Goal: Information Seeking & Learning: Learn about a topic

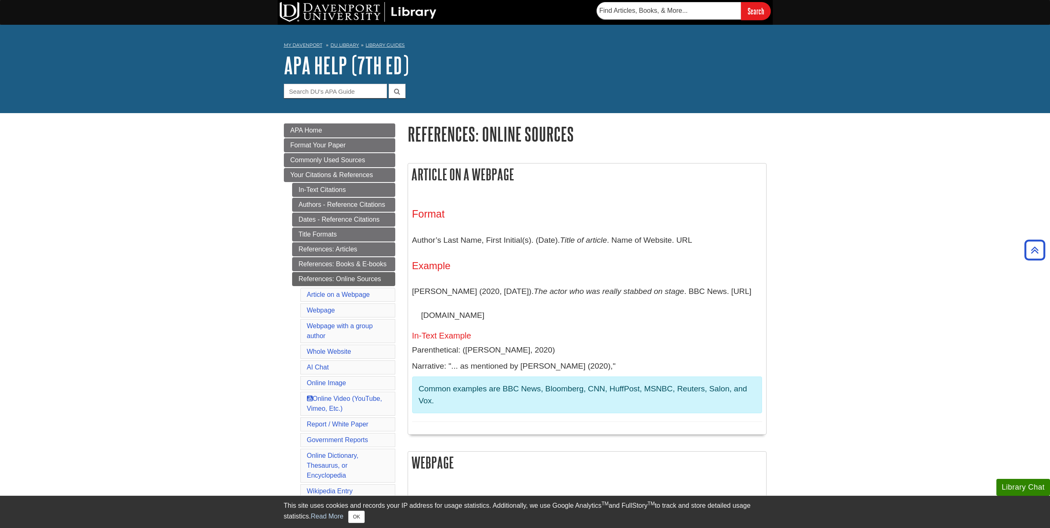
scroll to position [1032, 0]
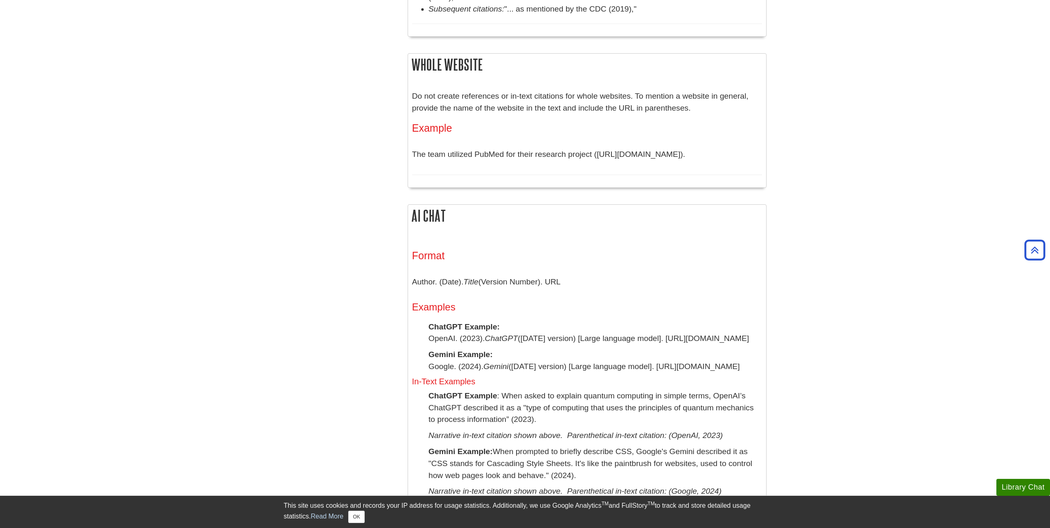
scroll to position [1114, 0]
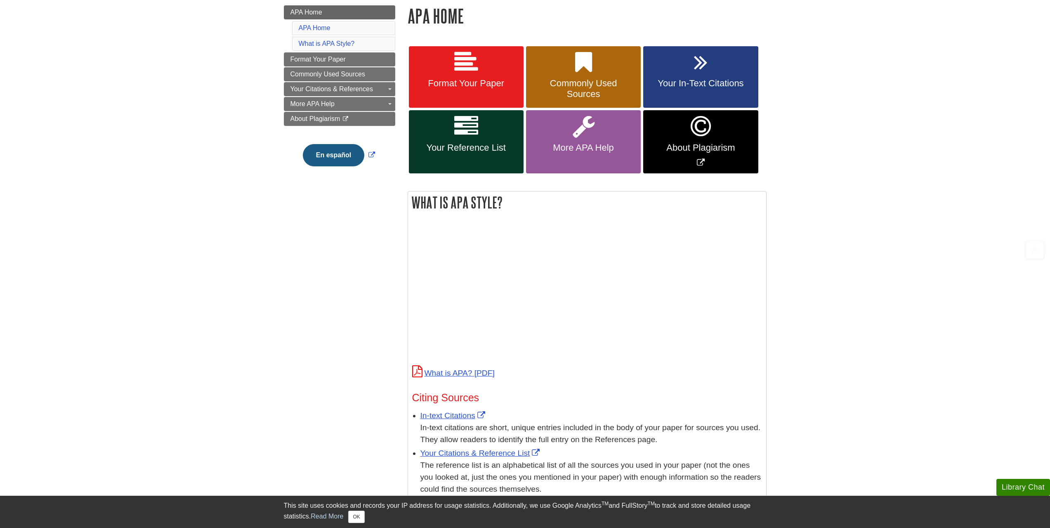
scroll to position [124, 0]
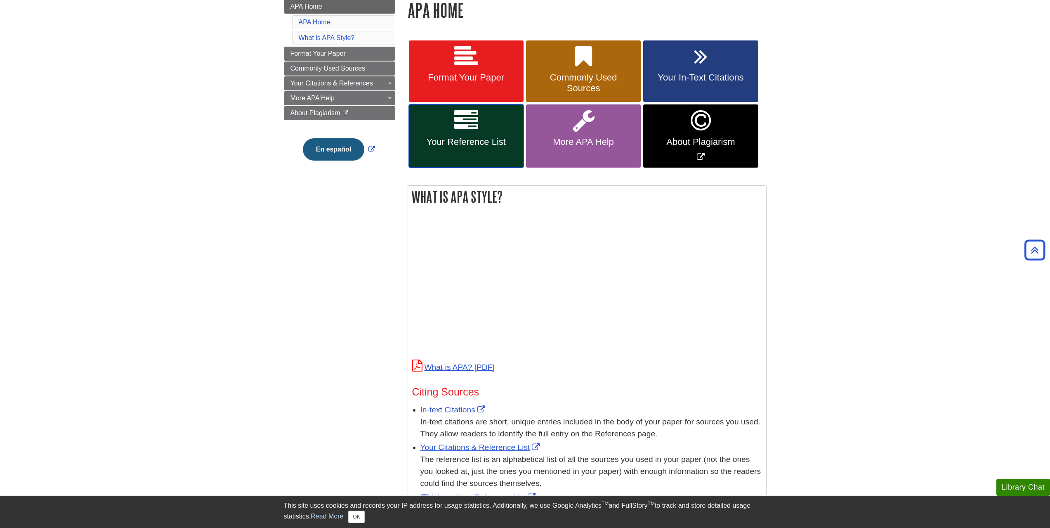
click at [460, 117] on icon at bounding box center [466, 121] width 24 height 24
click at [573, 102] on link "Commonly Used Sources" at bounding box center [583, 71] width 115 height 62
click at [482, 83] on span "Format Your Paper" at bounding box center [466, 77] width 102 height 11
click at [456, 168] on link "Your Reference List" at bounding box center [466, 135] width 115 height 63
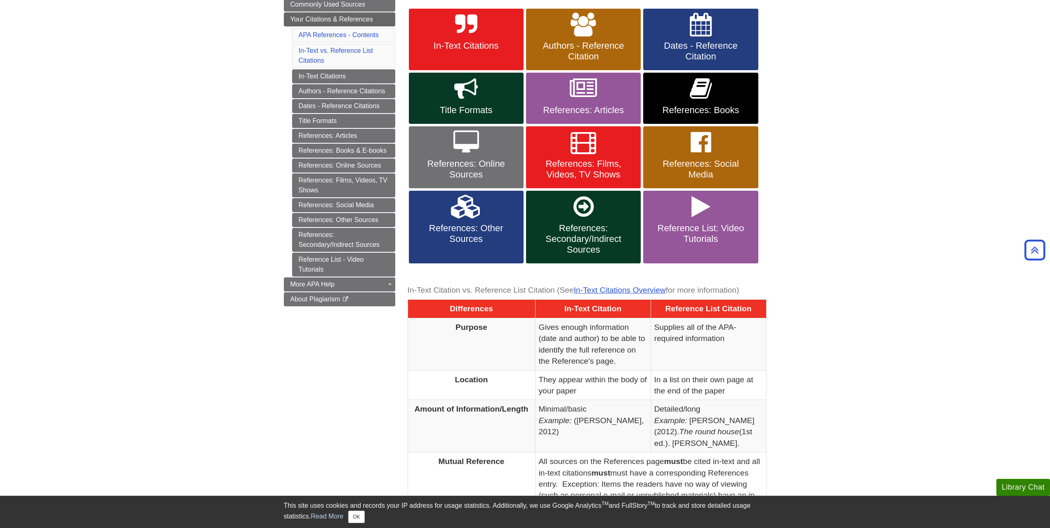
scroll to position [154, 0]
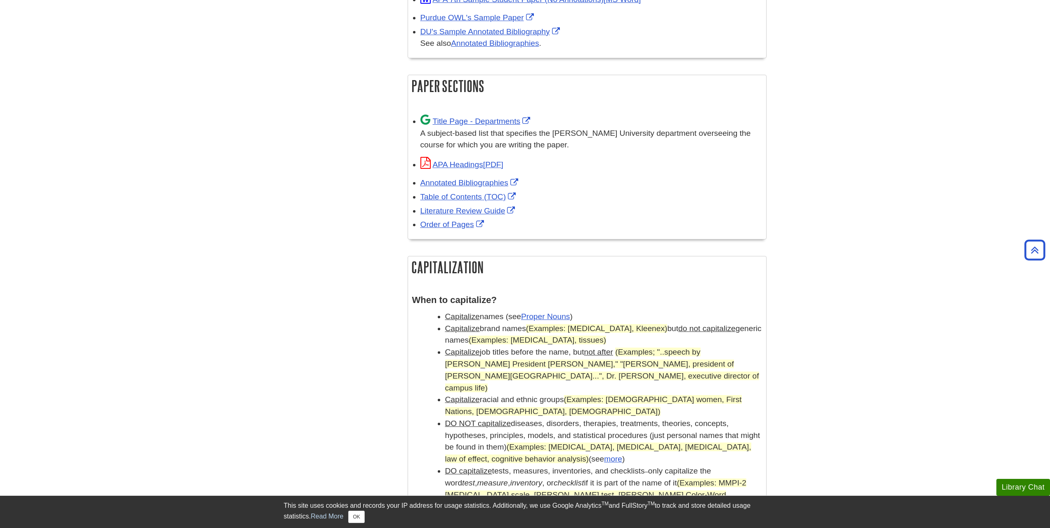
scroll to position [495, 0]
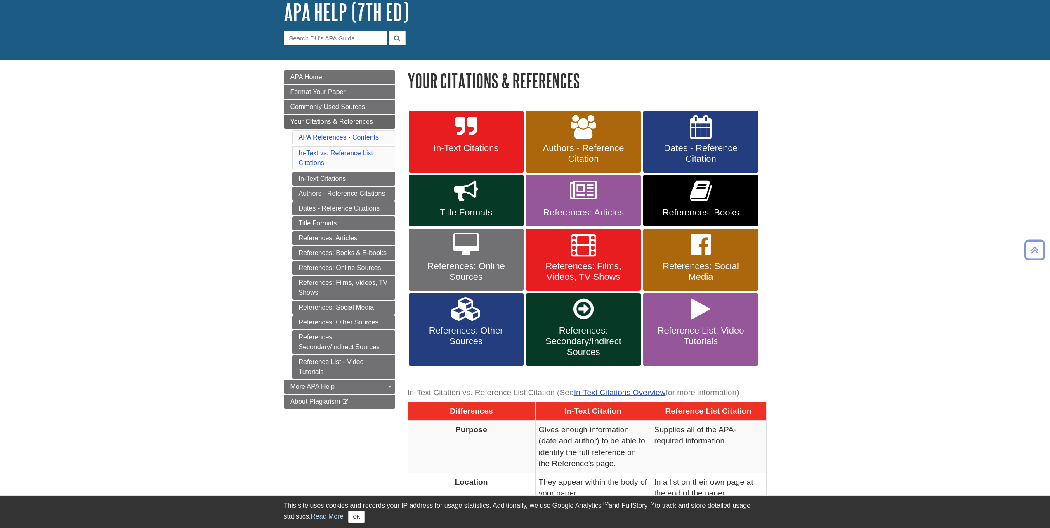
scroll to position [41, 0]
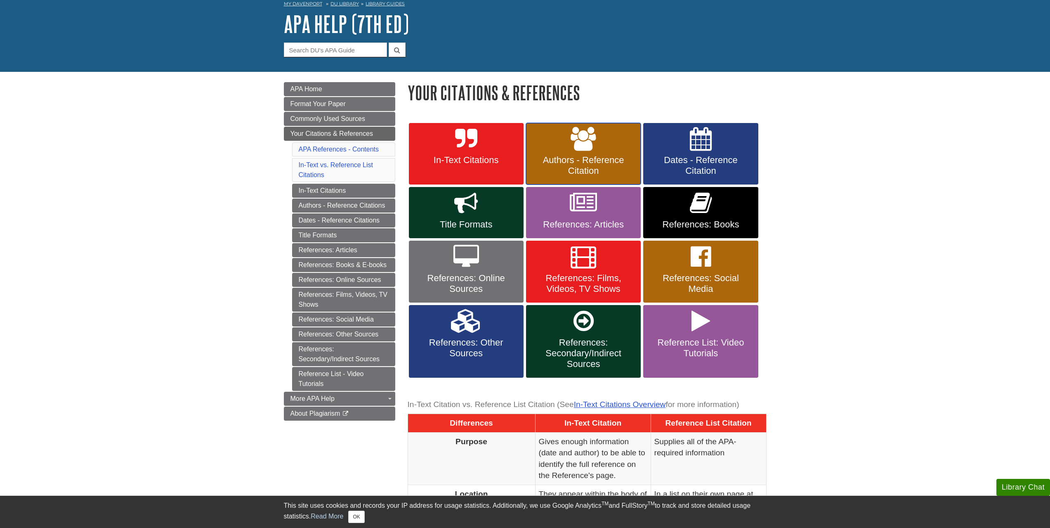
click at [589, 151] on link "Authors - Reference Citation" at bounding box center [583, 154] width 115 height 62
click at [469, 312] on icon at bounding box center [466, 321] width 31 height 24
click at [466, 296] on link "References: Online Sources" at bounding box center [466, 272] width 115 height 62
